Goal: Information Seeking & Learning: Learn about a topic

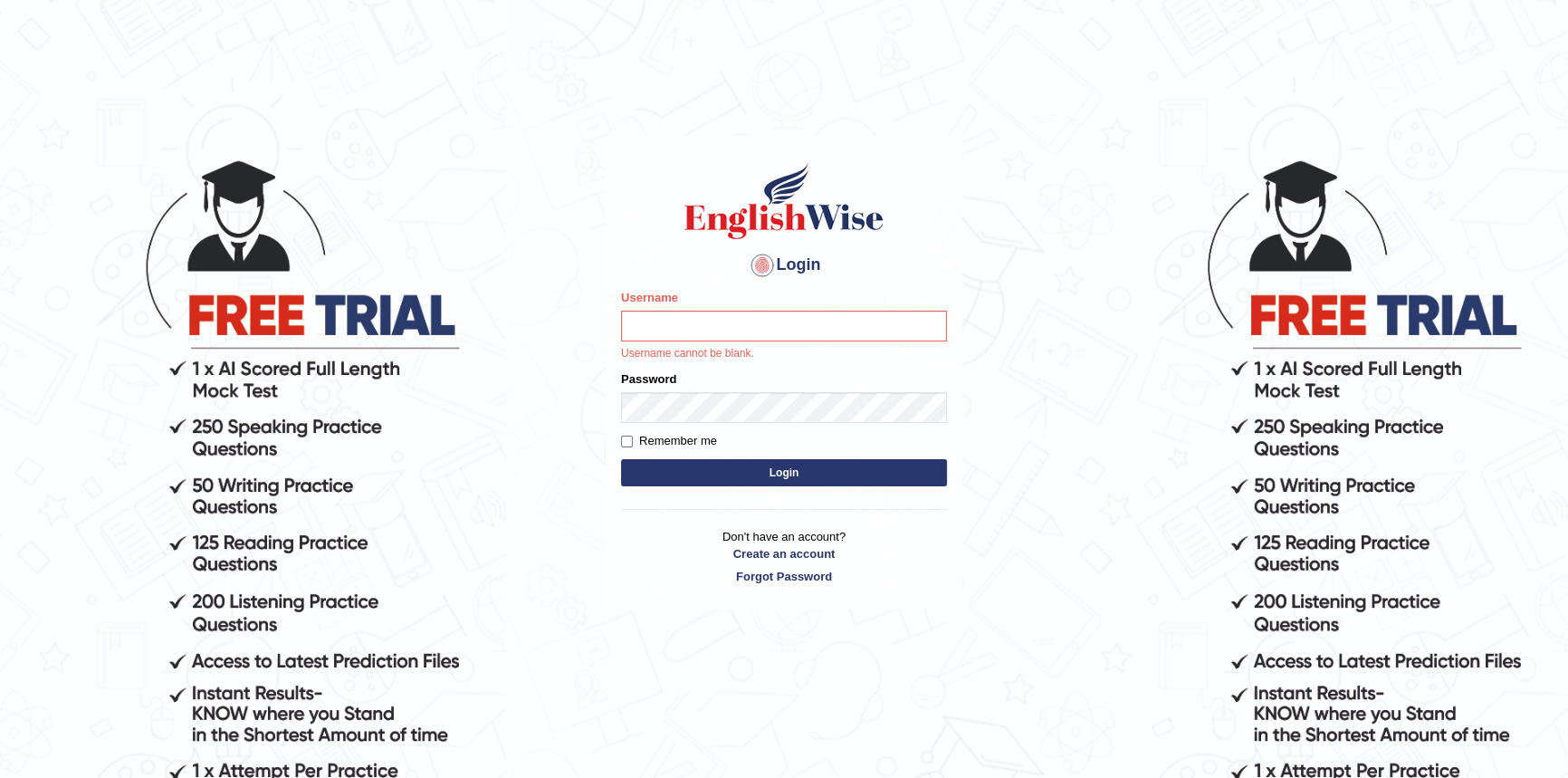
drag, startPoint x: 663, startPoint y: 334, endPoint x: 671, endPoint y: 329, distance: 9.8
click at [663, 333] on input "Username" at bounding box center [784, 326] width 326 height 31
type input "adam_ewonline"
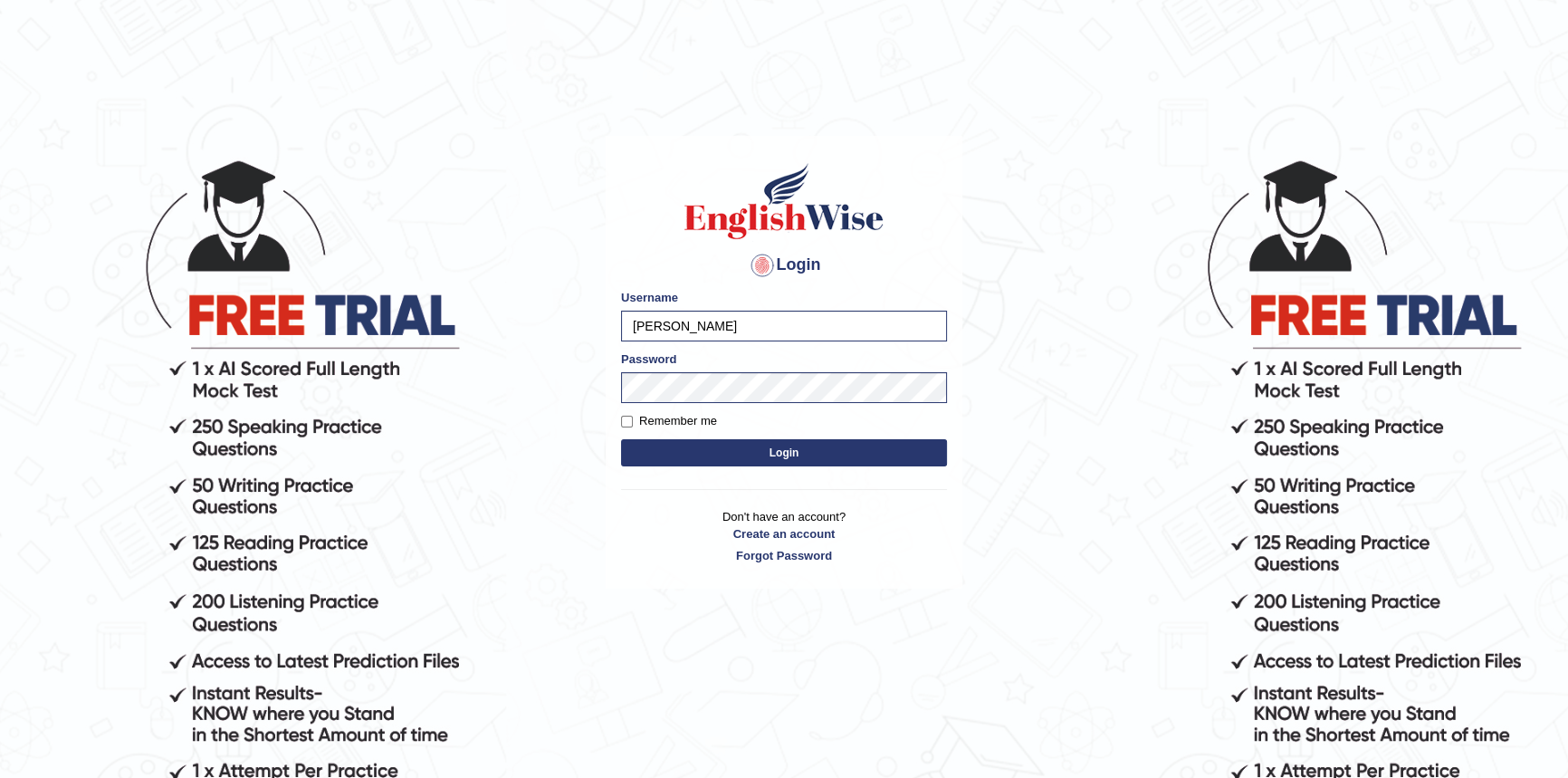
click at [767, 474] on div "Login Please fix the following errors: Username adam_ewonline Password Remember…" at bounding box center [784, 362] width 357 height 453
click at [761, 456] on button "Login" at bounding box center [784, 452] width 326 height 27
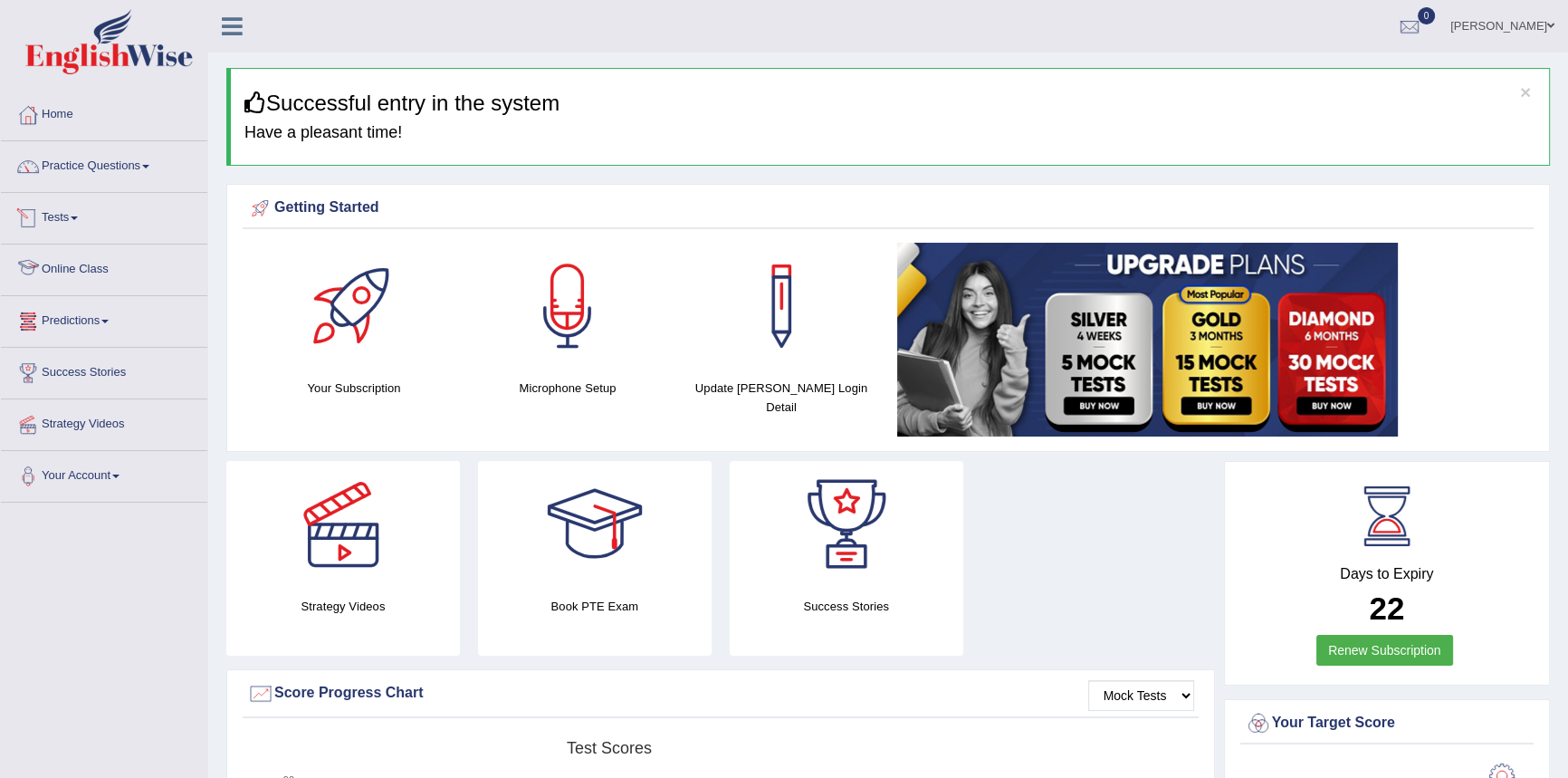
drag, startPoint x: 83, startPoint y: 268, endPoint x: 96, endPoint y: 268, distance: 12.7
click at [84, 268] on link "Online Class" at bounding box center [104, 266] width 206 height 45
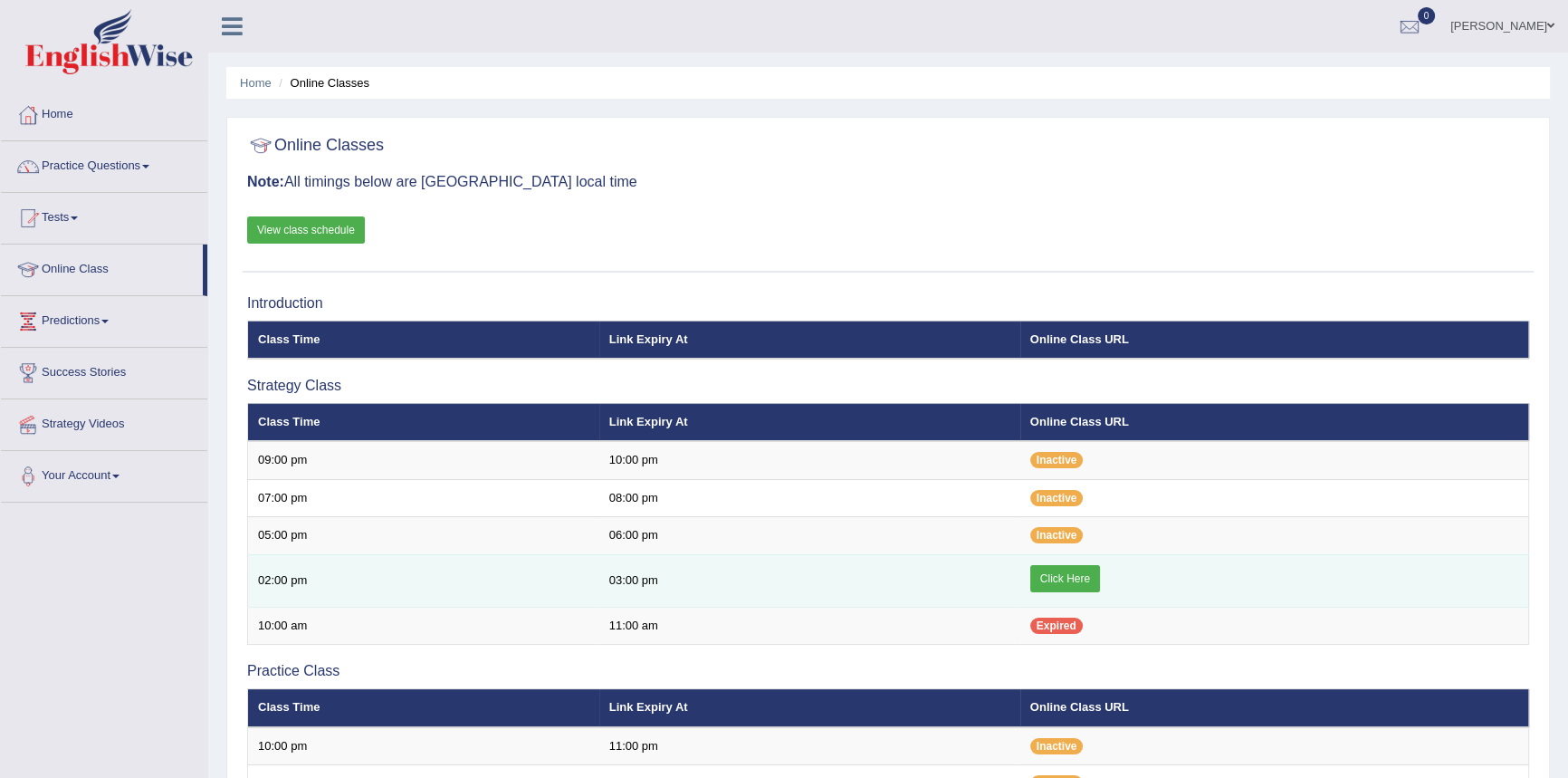
click at [1054, 574] on link "Click Here" at bounding box center [1065, 578] width 70 height 27
click at [1061, 579] on link "Click Here" at bounding box center [1065, 578] width 70 height 27
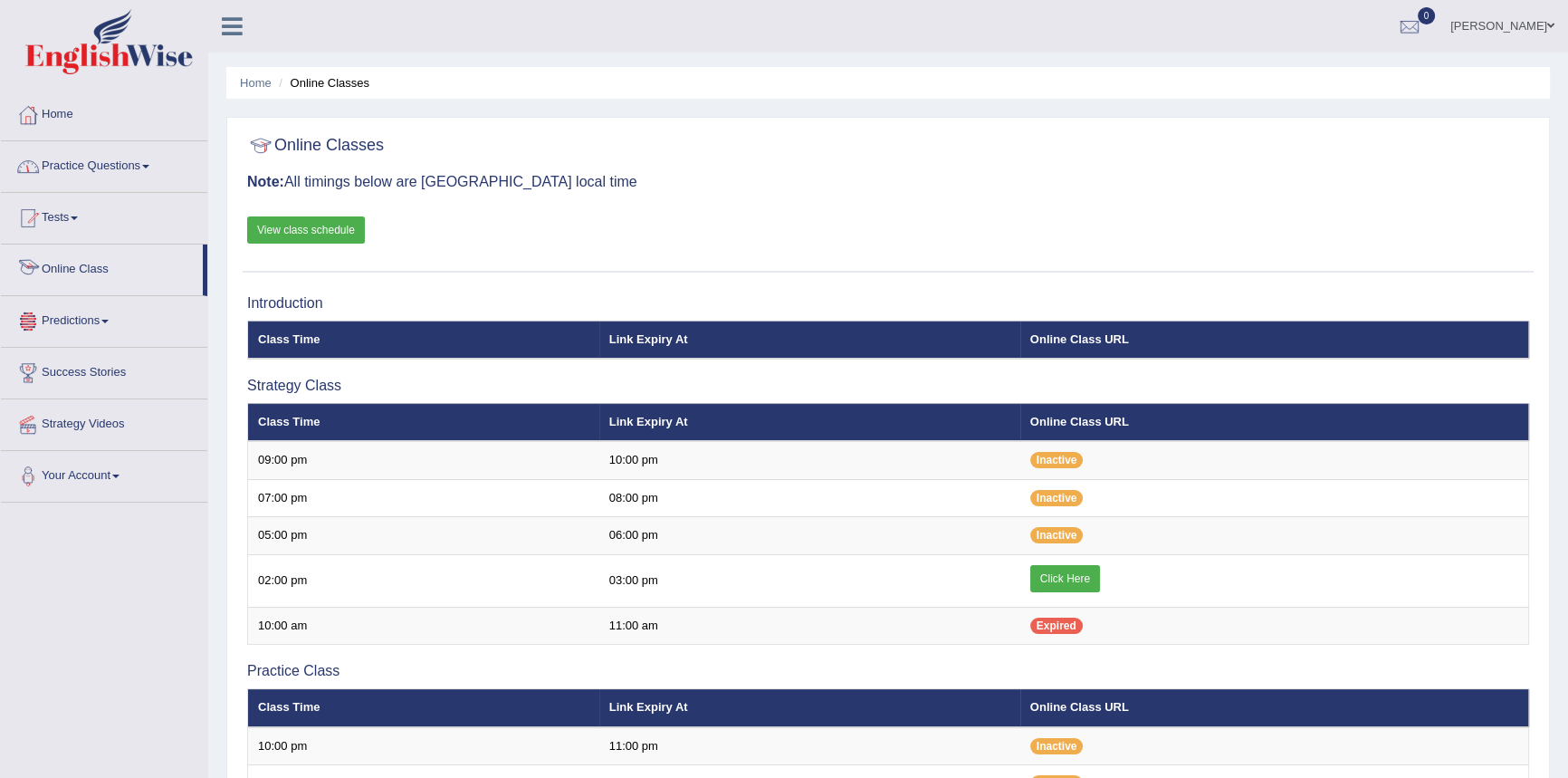
click at [121, 158] on link "Practice Questions" at bounding box center [104, 163] width 206 height 45
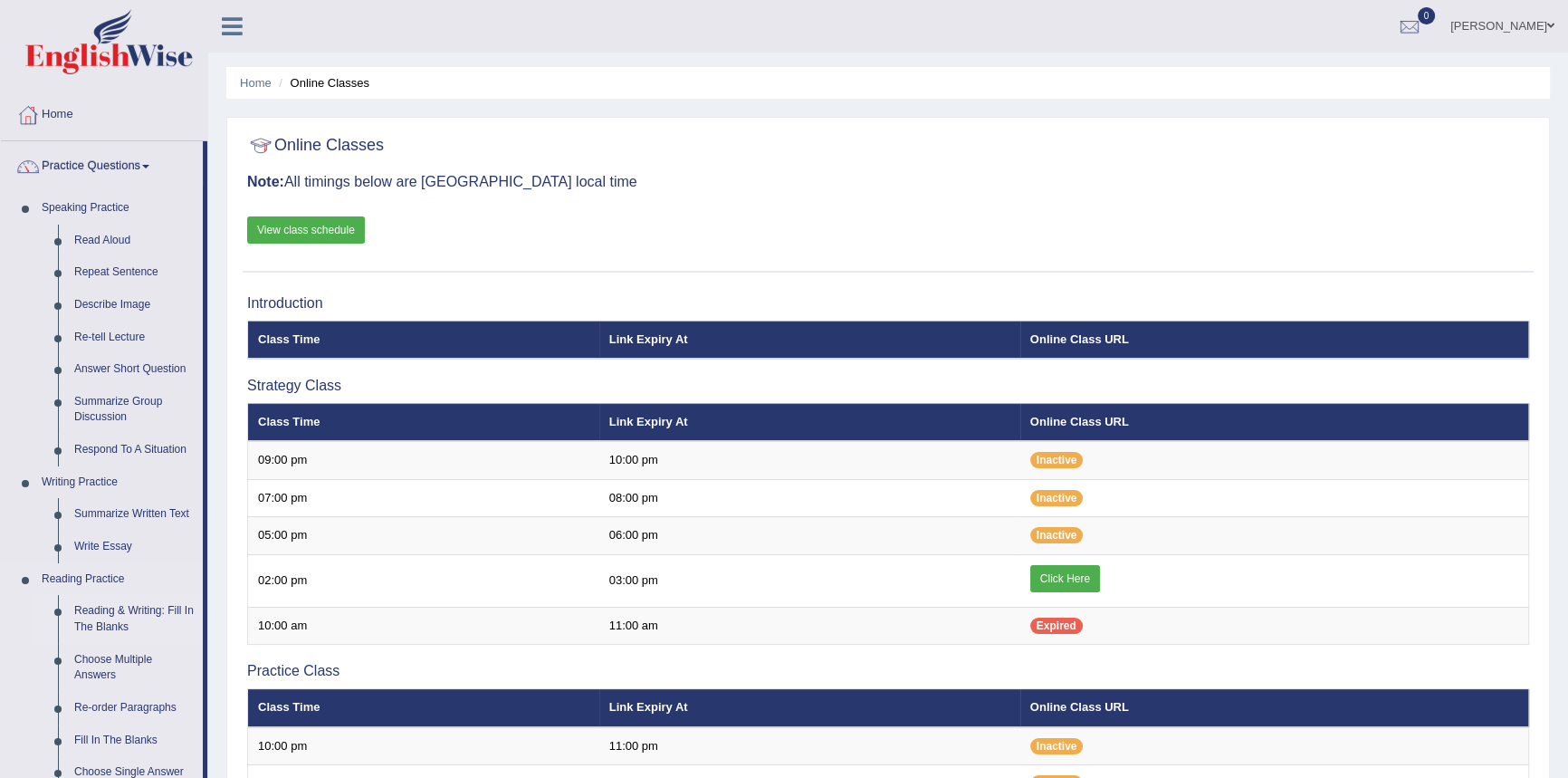
click at [137, 618] on link "Reading & Writing: Fill In The Blanks" at bounding box center [134, 619] width 137 height 48
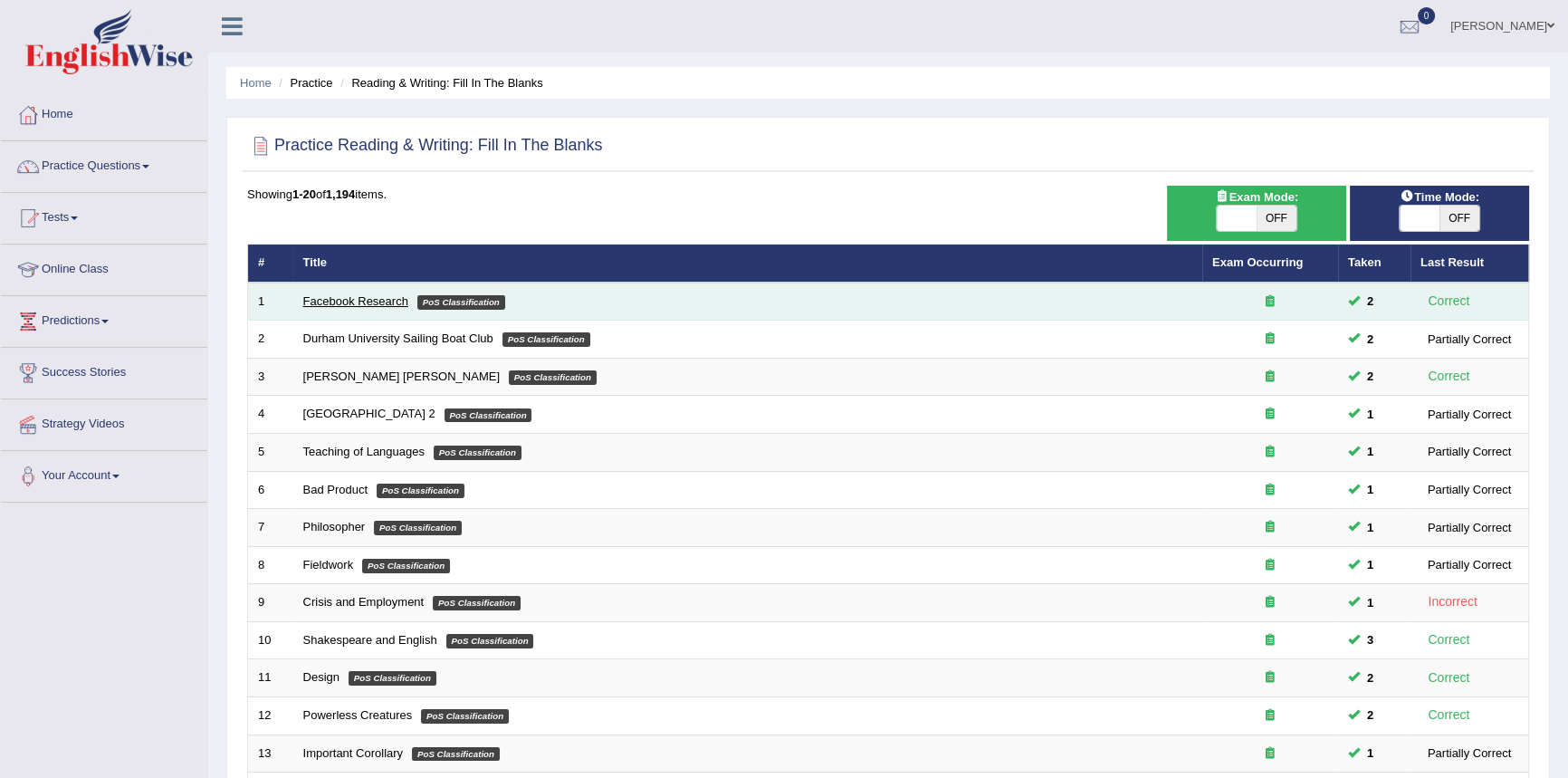
click at [353, 301] on link "Facebook Research" at bounding box center [355, 301] width 105 height 14
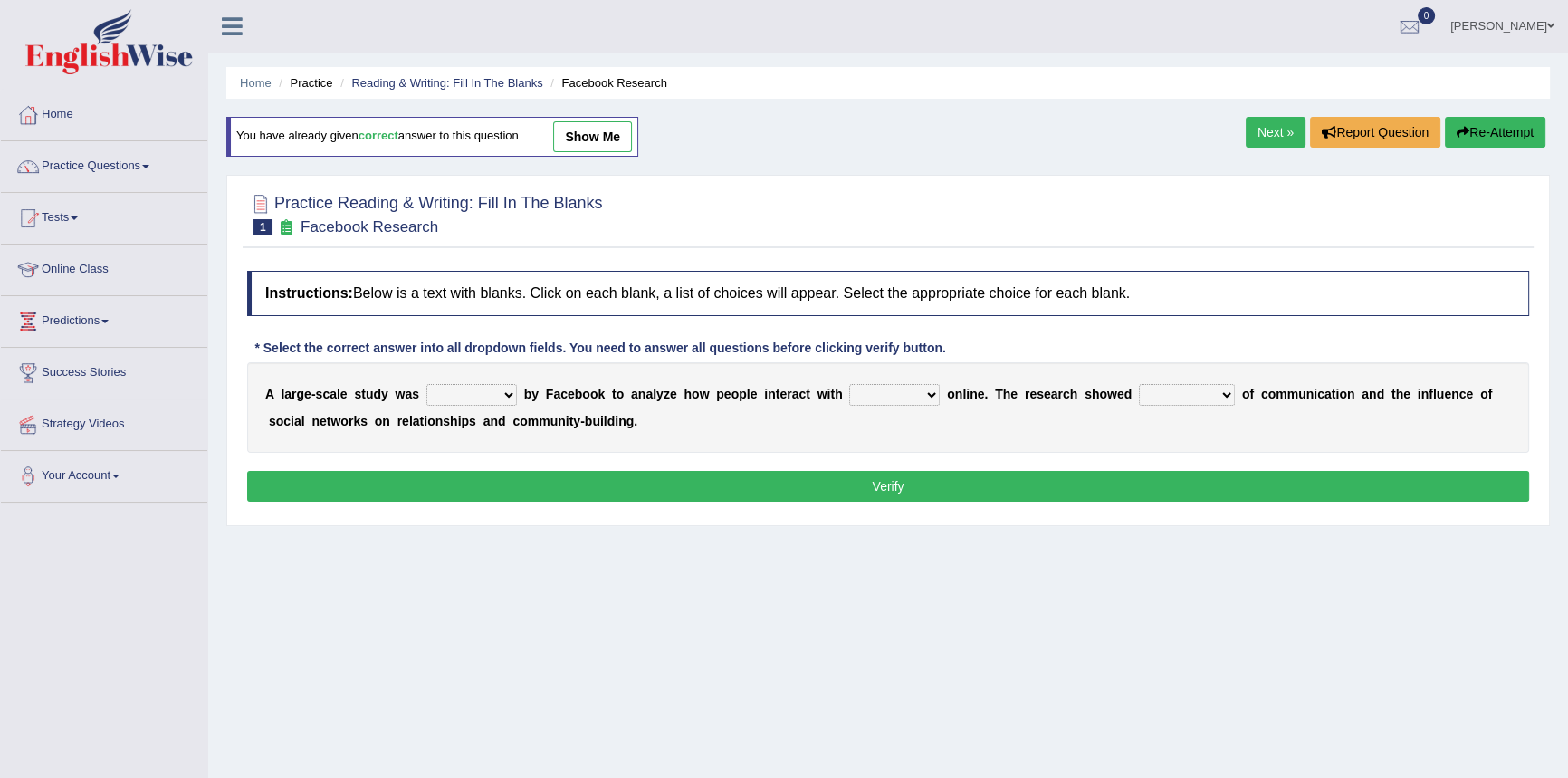
click at [489, 397] on select "surveyed had asked made" at bounding box center [471, 395] width 91 height 22
select select "made"
click at [426, 384] on select "surveyed had asked made" at bounding box center [471, 395] width 91 height 22
click at [877, 397] on select "together all each other another" at bounding box center [894, 395] width 91 height 22
select select "each other"
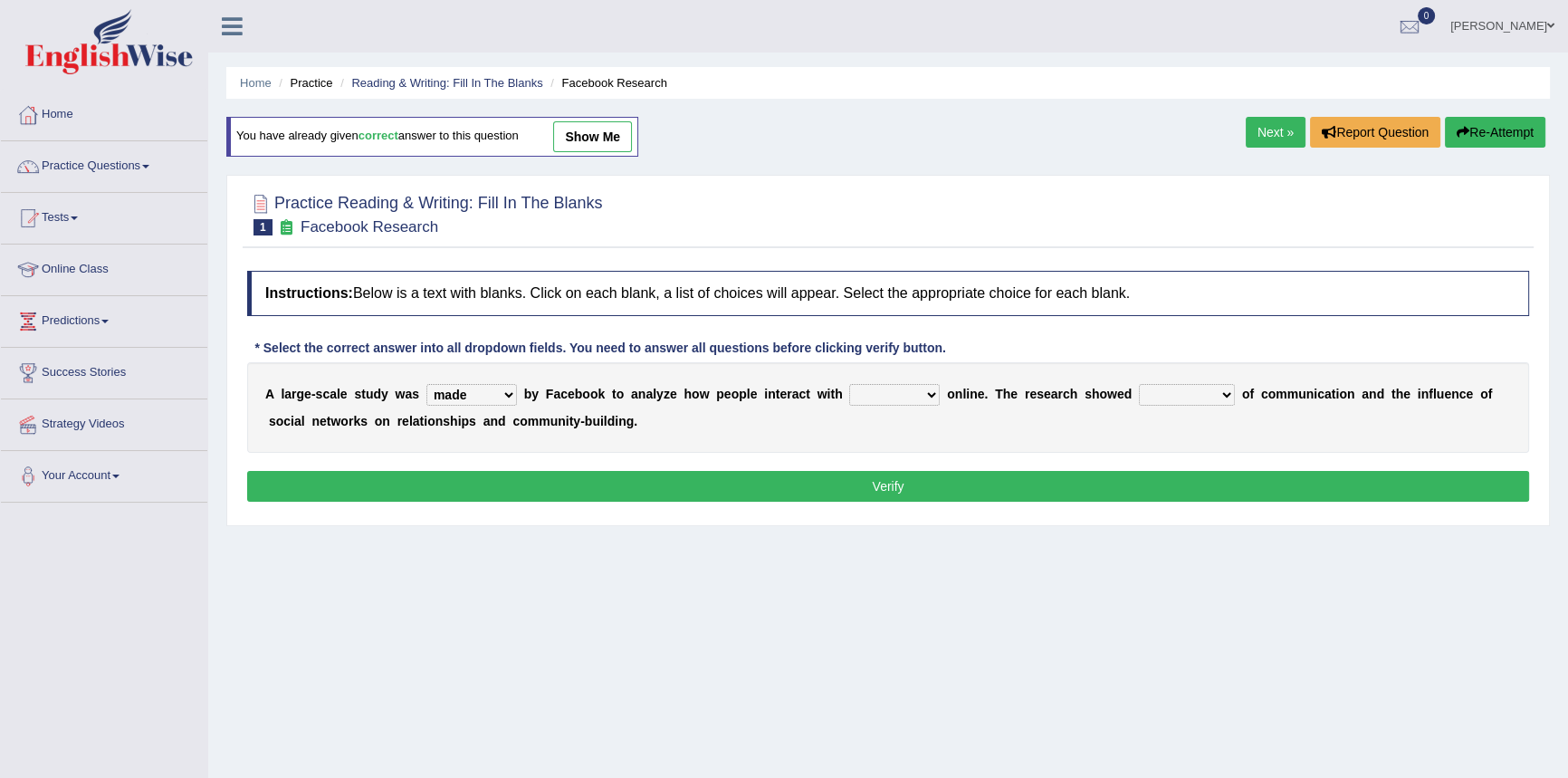
click at [849, 384] on select "together all each other another" at bounding box center [894, 395] width 91 height 22
click at [1221, 390] on select "advantages standards fellowships patterns" at bounding box center [1187, 395] width 96 height 22
select select "patterns"
click at [1139, 384] on select "advantages standards fellowships patterns" at bounding box center [1187, 395] width 96 height 22
click at [1080, 495] on button "Verify" at bounding box center [888, 486] width 1282 height 31
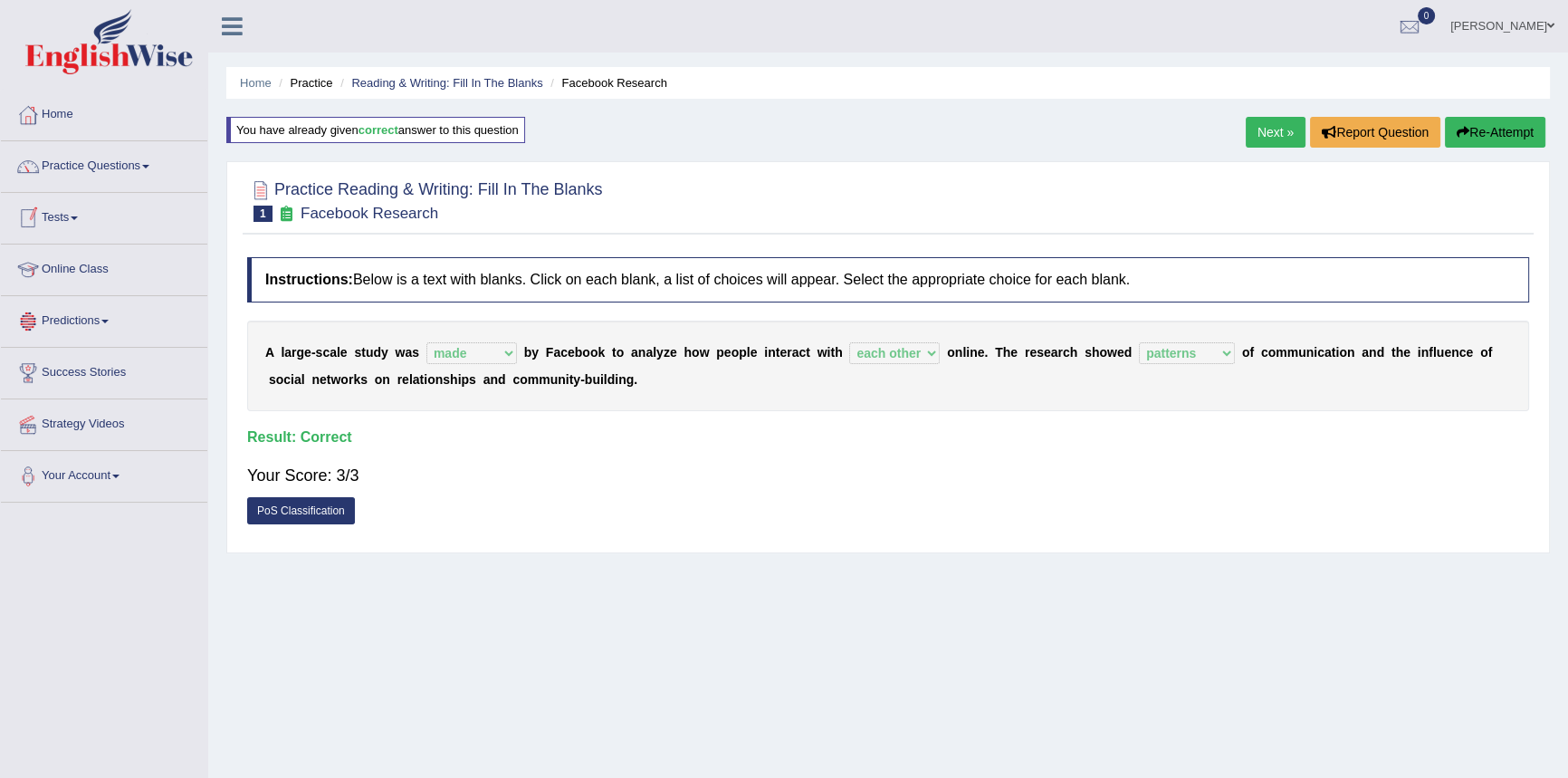
click at [1261, 125] on link "Next »" at bounding box center [1276, 132] width 60 height 31
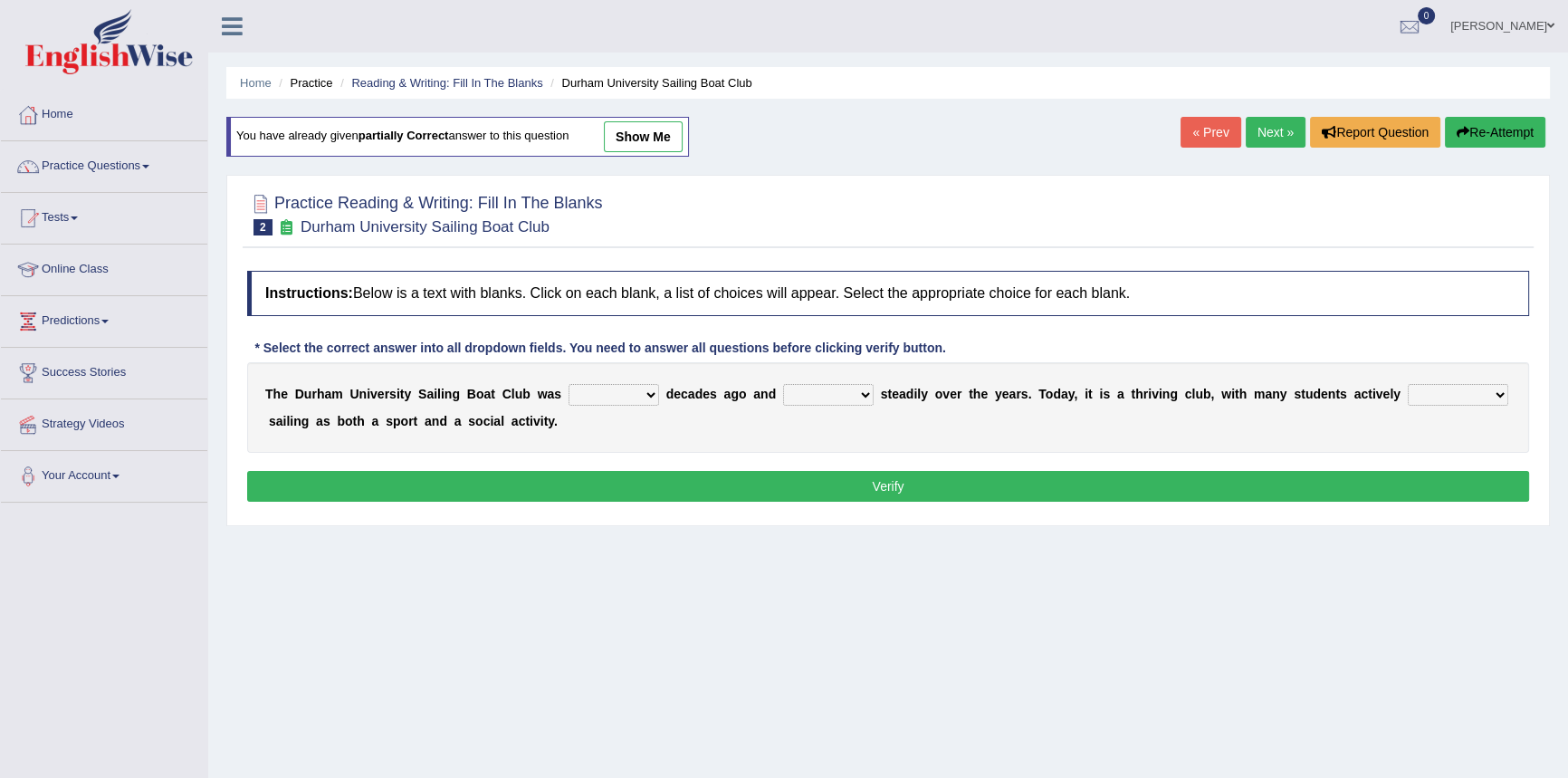
drag, startPoint x: 634, startPoint y: 397, endPoint x: 647, endPoint y: 388, distance: 16.3
click at [643, 396] on select "found fund founded find" at bounding box center [614, 395] width 91 height 22
select select "founded"
click at [569, 384] on select "found fund founded find" at bounding box center [614, 395] width 91 height 22
click at [865, 390] on select "grow growing has grown grown" at bounding box center [828, 395] width 91 height 22
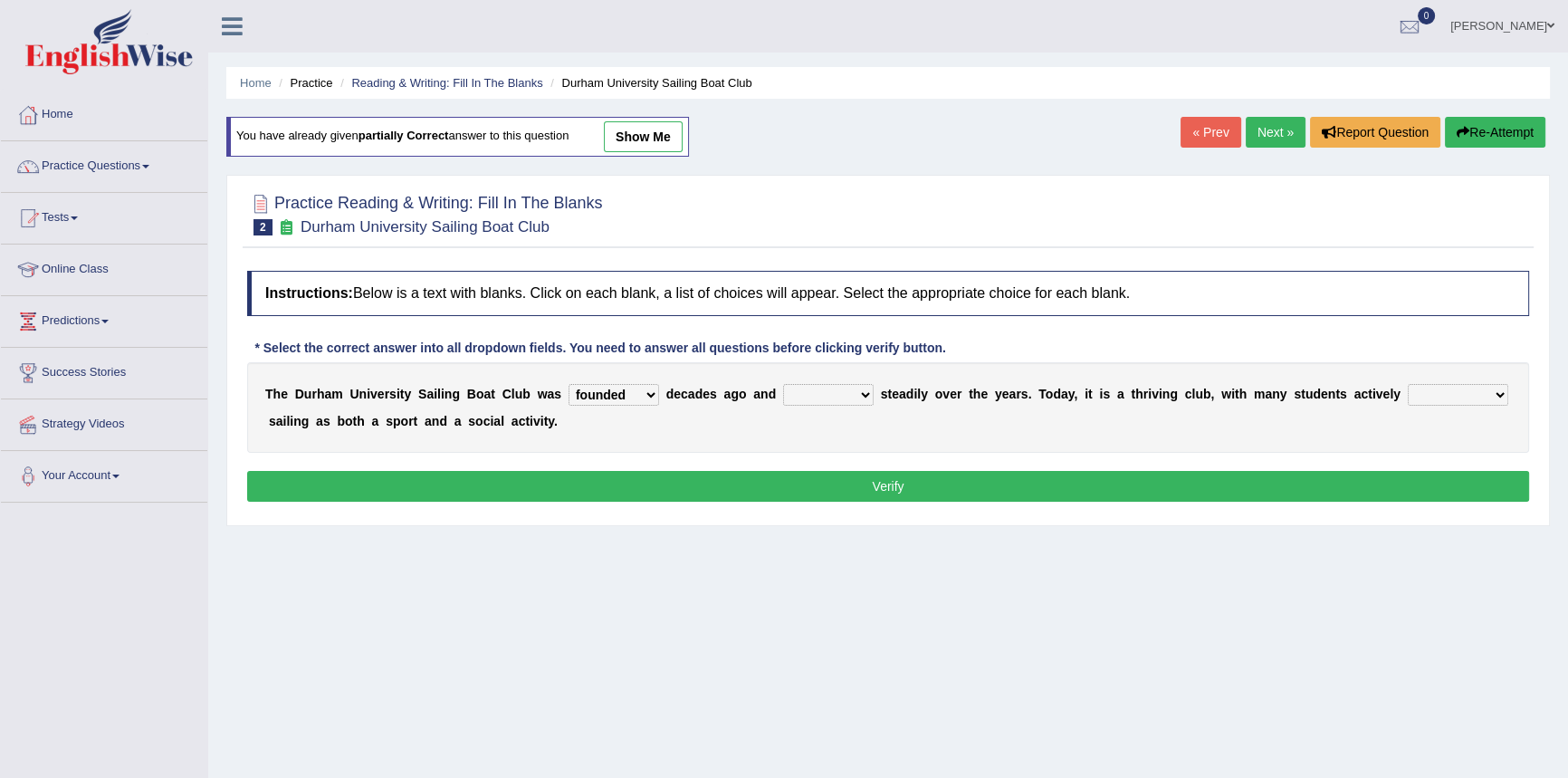
select select "growing"
click at [783, 384] on select "grow growing has grown grown" at bounding box center [828, 395] width 91 height 22
click at [1479, 395] on select "enjoy enjoyed are enjoying enjoying" at bounding box center [1458, 395] width 100 height 22
select select "enjoying"
click at [1408, 384] on select "enjoy enjoyed are enjoying enjoying" at bounding box center [1458, 395] width 100 height 22
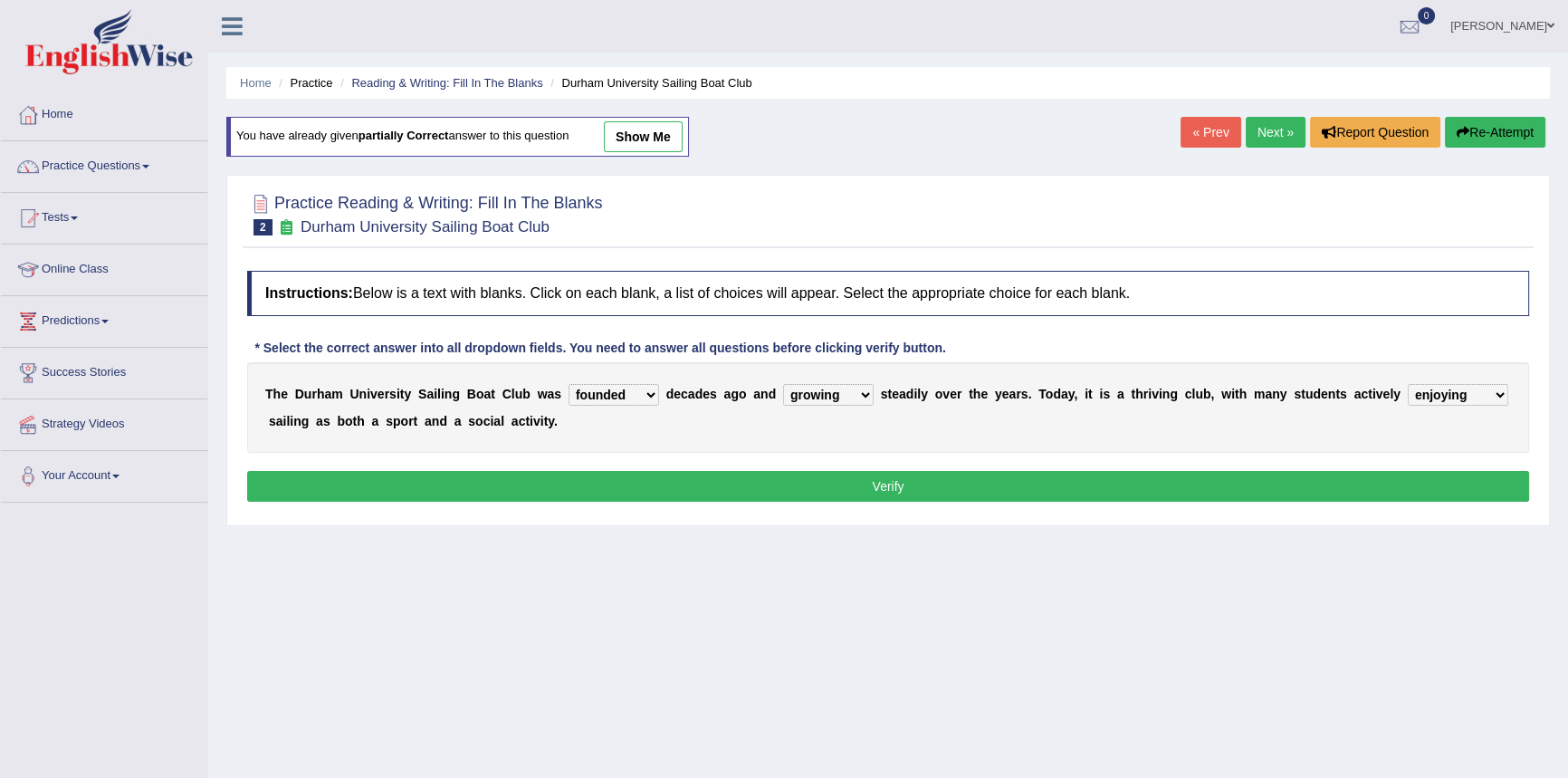
click at [860, 395] on select "grow growing has grown grown" at bounding box center [828, 395] width 91 height 22
select select "grown"
click at [783, 384] on select "grow growing has grown grown" at bounding box center [828, 395] width 91 height 22
click at [861, 488] on button "Verify" at bounding box center [888, 486] width 1282 height 31
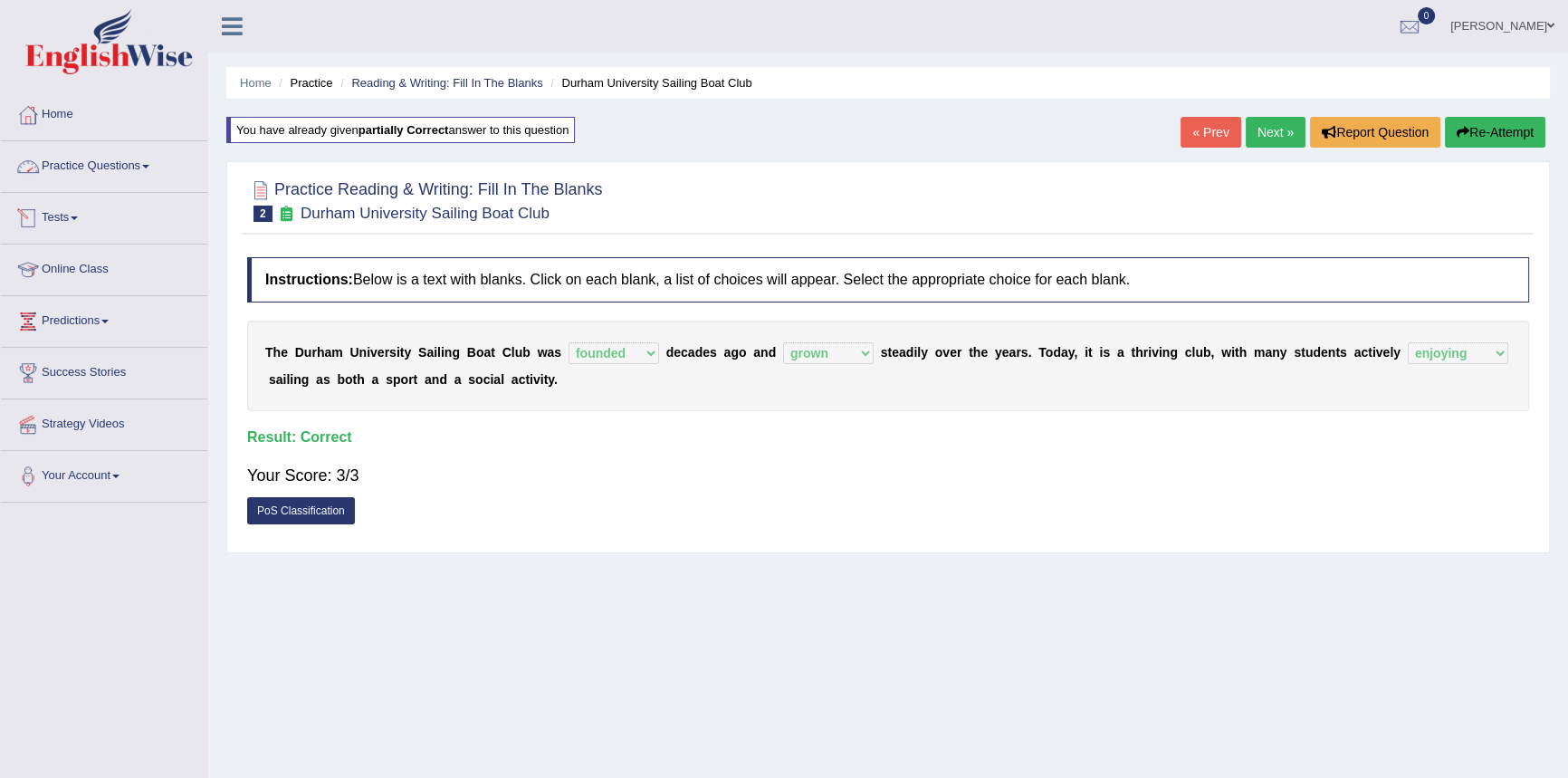
click at [101, 164] on link "Practice Questions" at bounding box center [104, 163] width 206 height 45
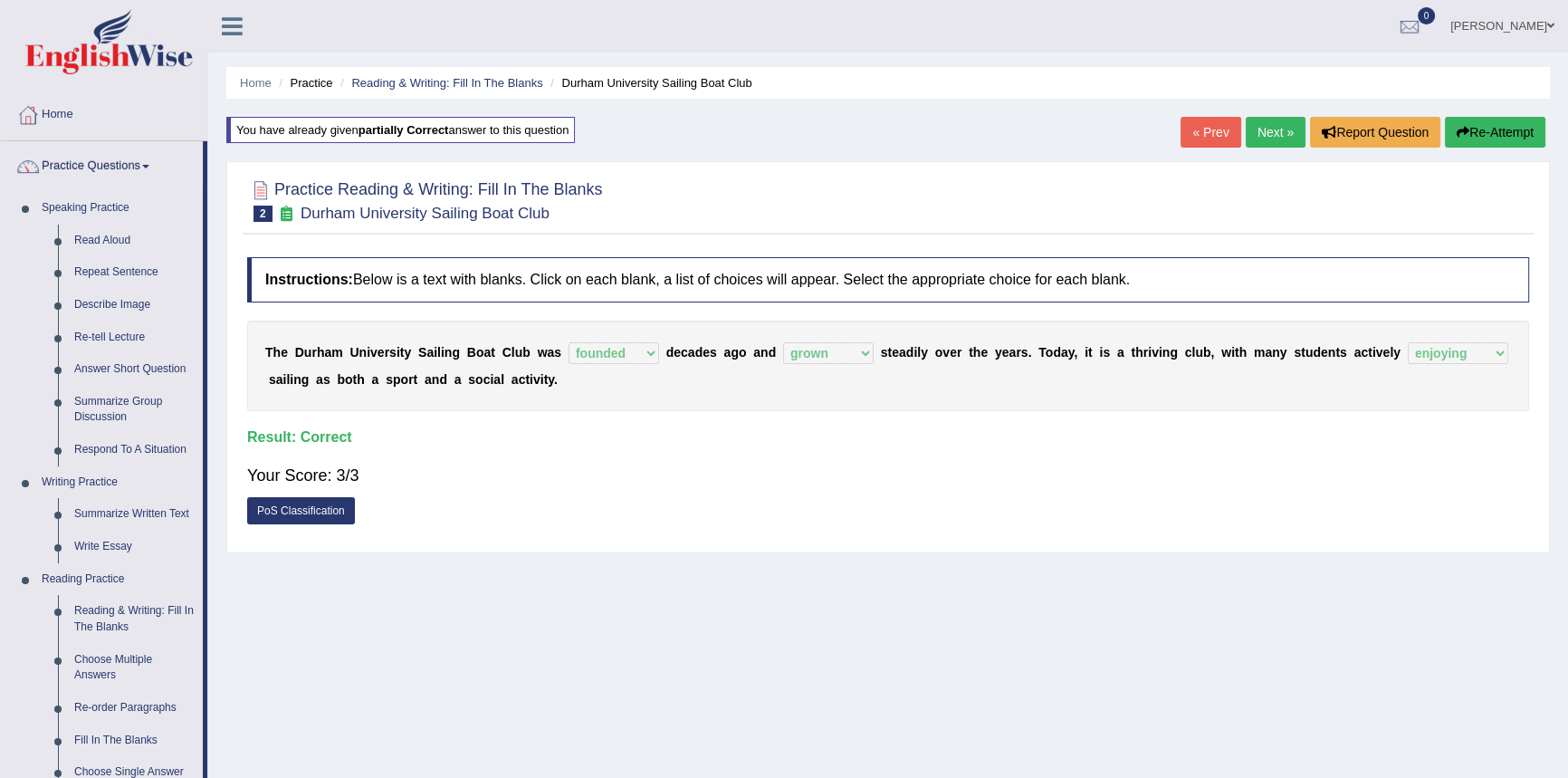
click at [1264, 141] on link "Next »" at bounding box center [1276, 132] width 60 height 31
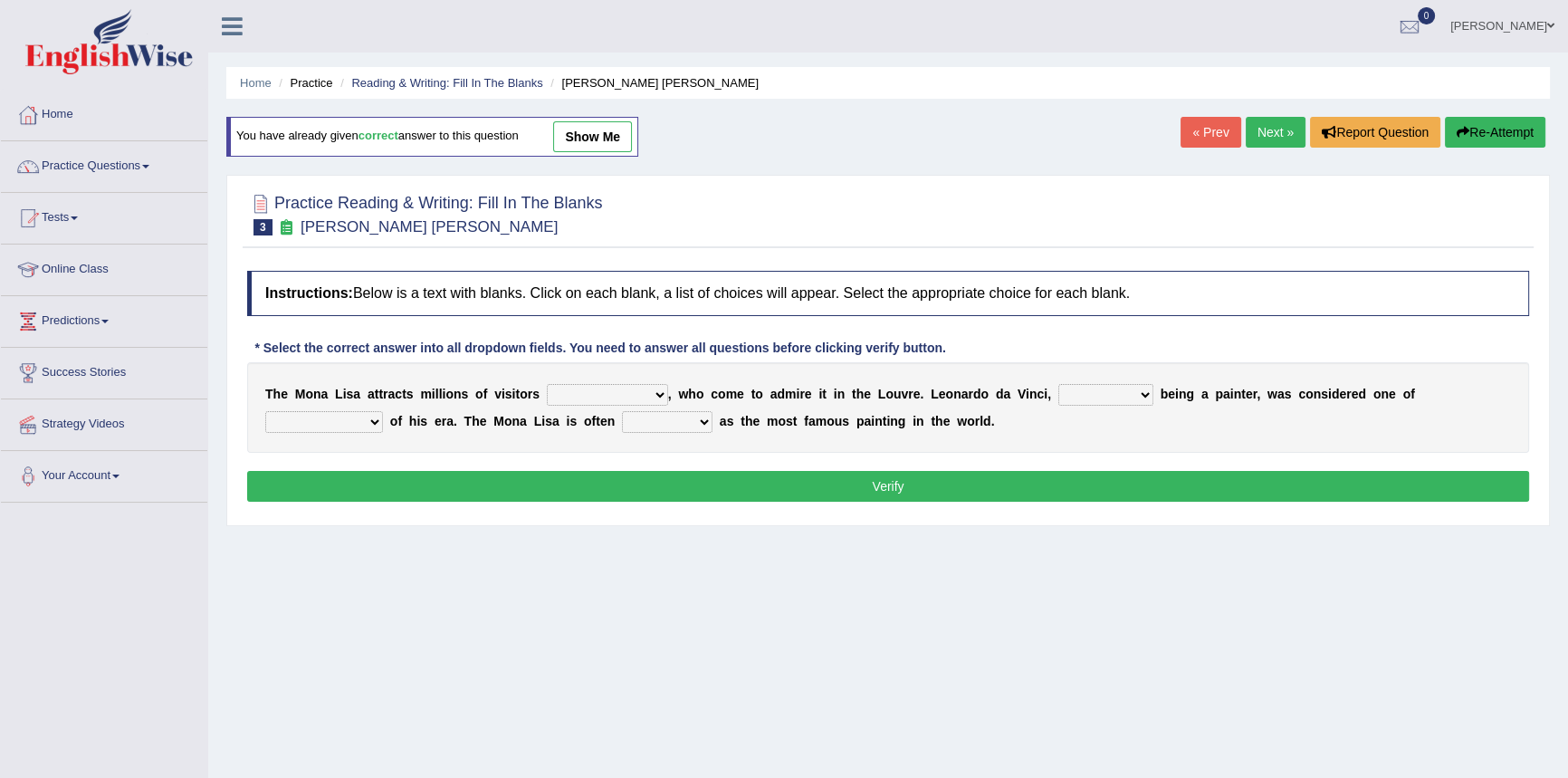
click at [659, 396] on select "around the year the all year all year round per year" at bounding box center [607, 395] width 121 height 22
select select "per year"
click at [547, 384] on select "around the year the all year all year round per year" at bounding box center [607, 395] width 121 height 22
click at [1138, 388] on select "rather than as much as as well as as long as" at bounding box center [1105, 395] width 95 height 22
select select "as well as"
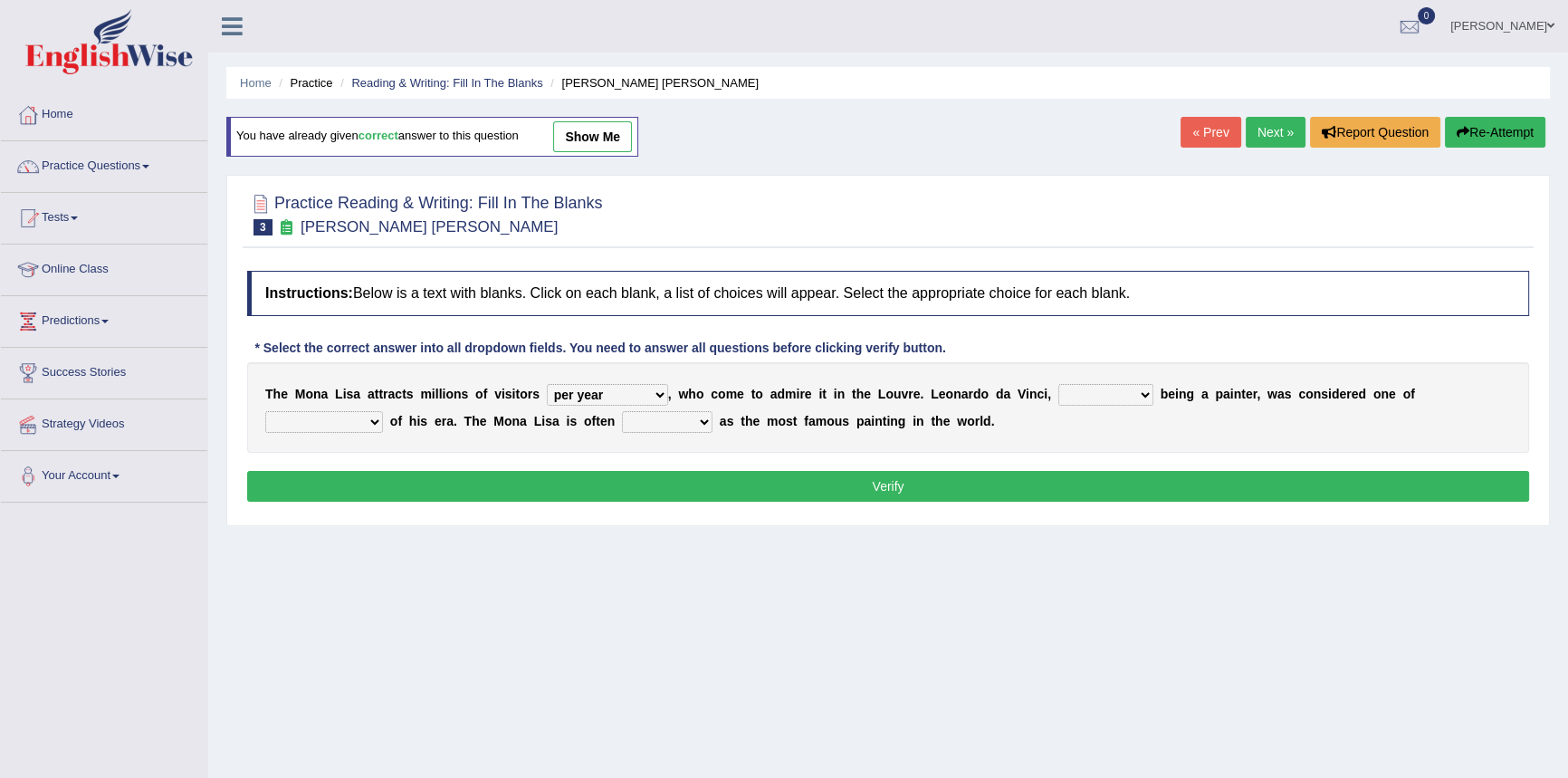
click at [1058, 384] on select "rather than as much as as well as as long as" at bounding box center [1105, 395] width 95 height 22
click at [377, 418] on select "better artists artist the better artist the best artists" at bounding box center [324, 422] width 118 height 22
select select "the best artists"
click at [265, 411] on select "better artists artist the better artist the best artists" at bounding box center [324, 422] width 118 height 22
click at [698, 423] on select "classified suggested predicted described" at bounding box center [667, 422] width 91 height 22
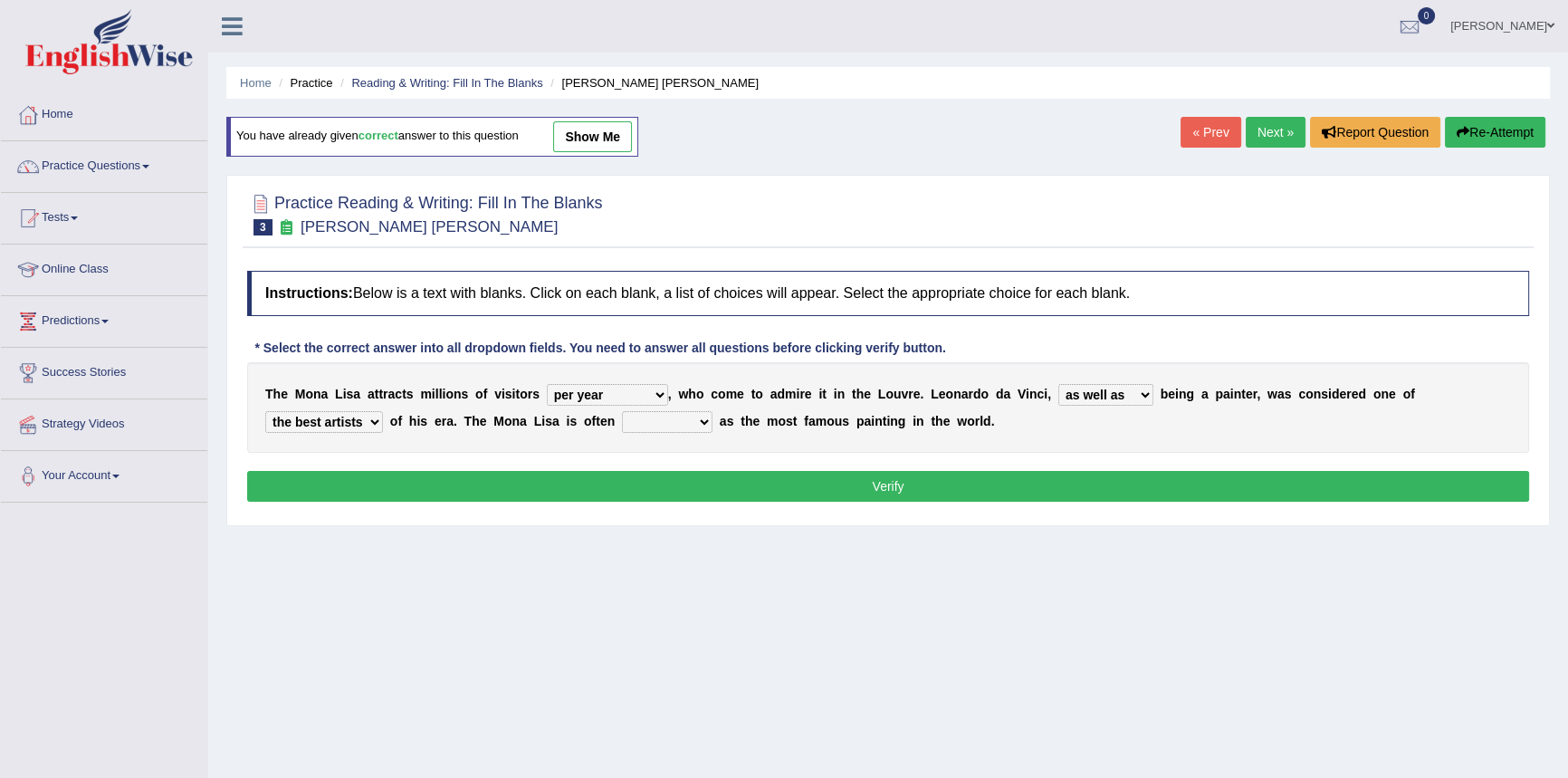
select select "described"
click at [622, 411] on select "classified suggested predicted described" at bounding box center [667, 422] width 91 height 22
click at [748, 480] on button "Verify" at bounding box center [888, 486] width 1282 height 31
